Goal: Obtain resource: Download file/media

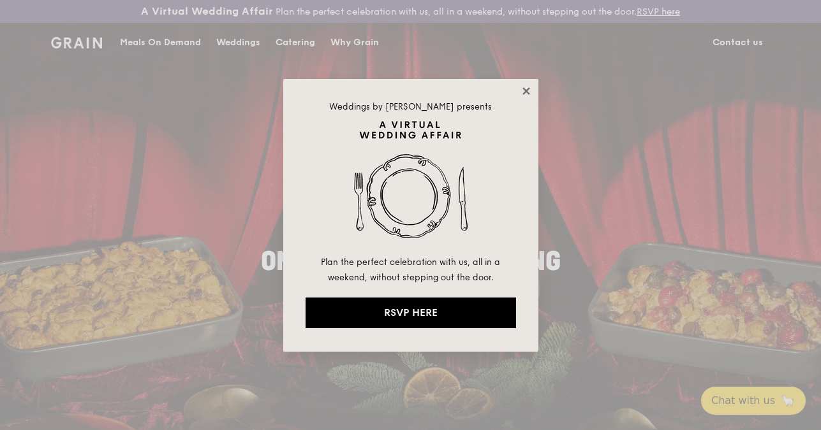
click at [527, 89] on icon at bounding box center [525, 90] width 7 height 7
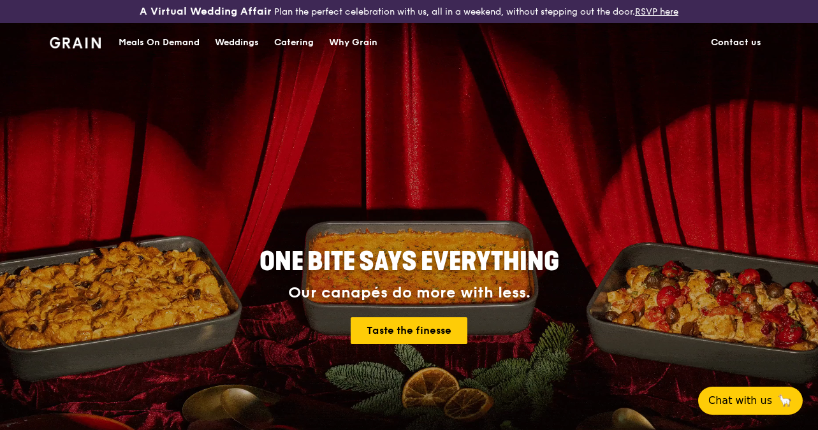
click at [298, 40] on div "Catering" at bounding box center [294, 43] width 40 height 38
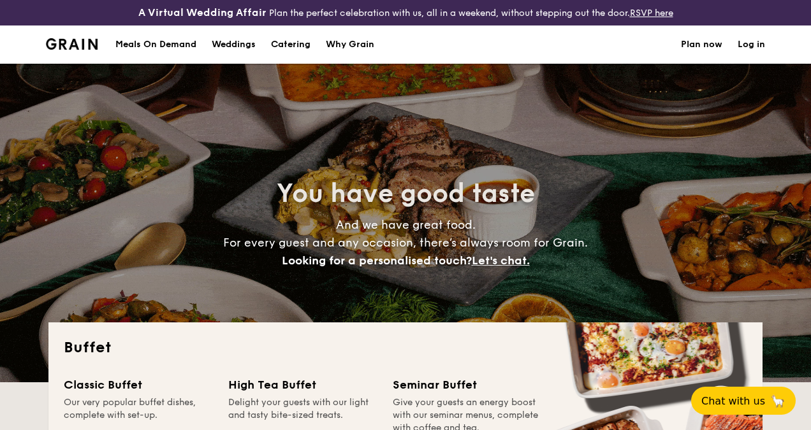
select select
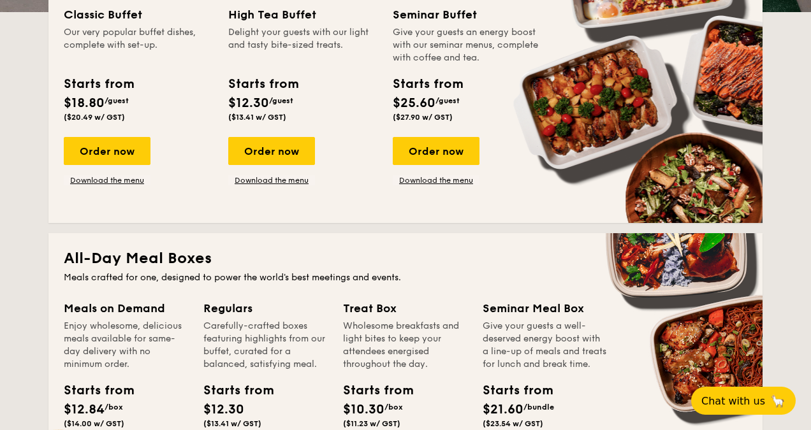
scroll to position [340, 0]
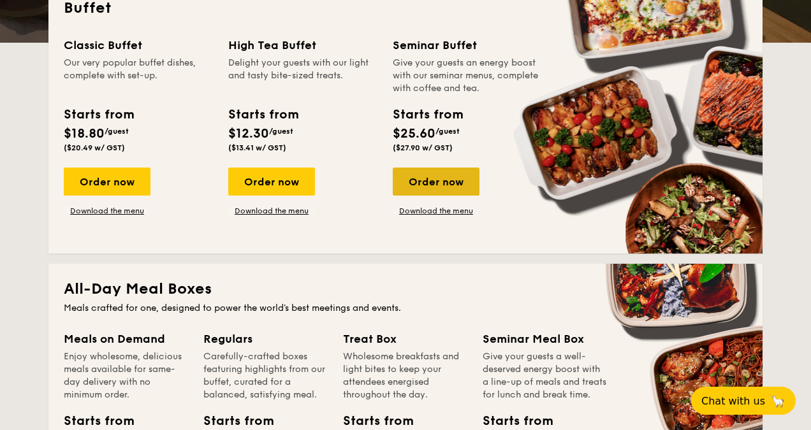
click at [456, 195] on div "Order now" at bounding box center [436, 182] width 87 height 28
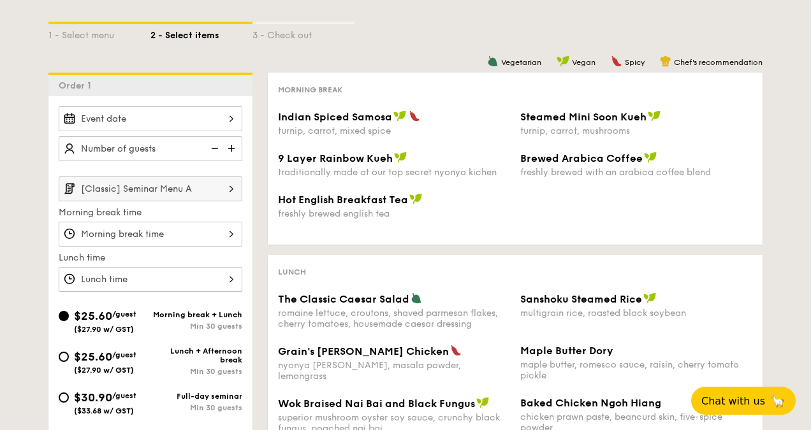
scroll to position [260, 0]
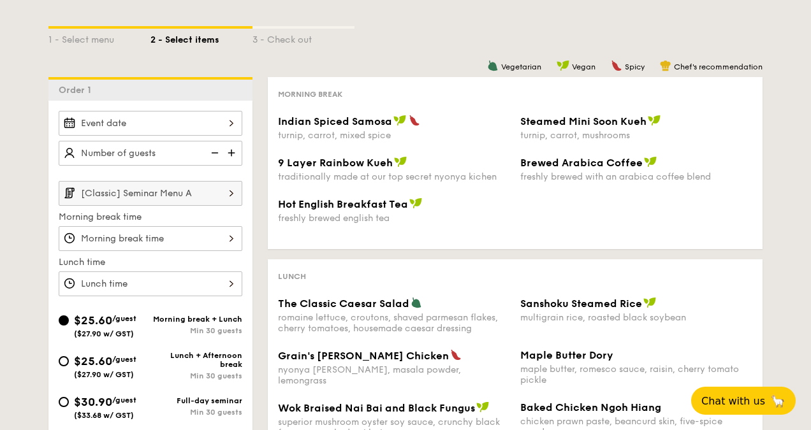
select select
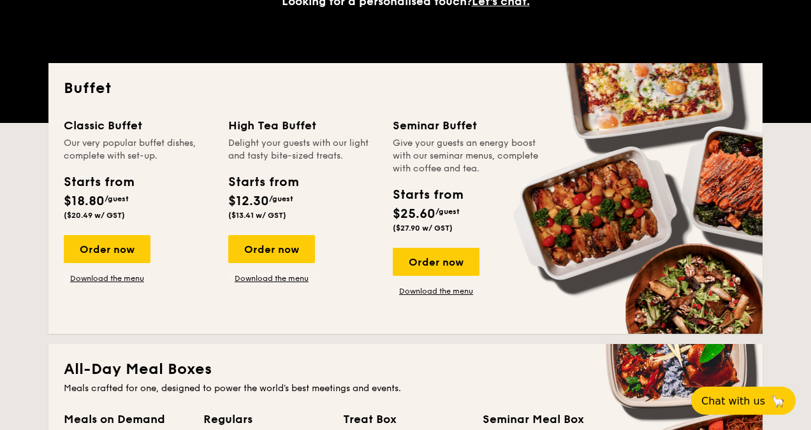
scroll to position [376, 0]
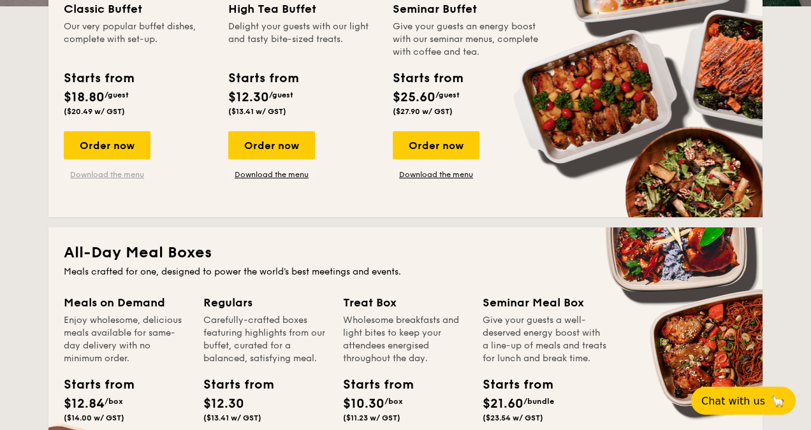
click at [128, 180] on link "Download the menu" at bounding box center [107, 175] width 87 height 10
